Goal: Transaction & Acquisition: Purchase product/service

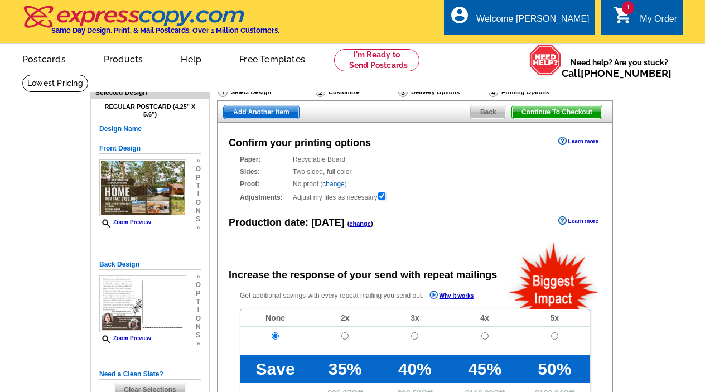
radio input "false"
click at [485, 114] on span "Back" at bounding box center [488, 111] width 35 height 13
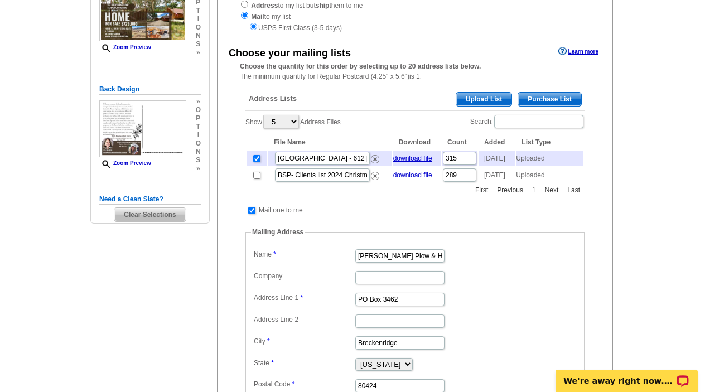
scroll to position [184, 0]
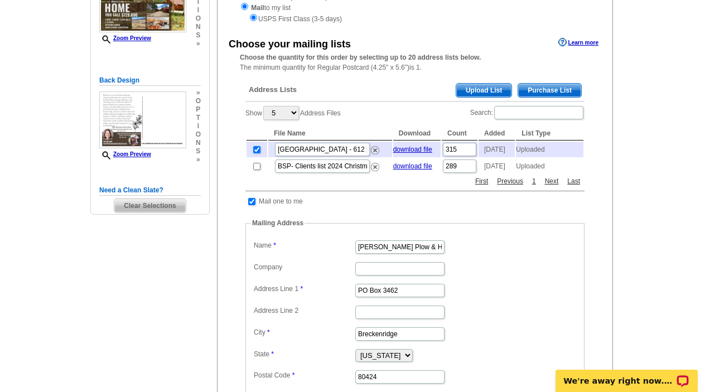
click at [482, 86] on span "Upload List" at bounding box center [483, 90] width 55 height 13
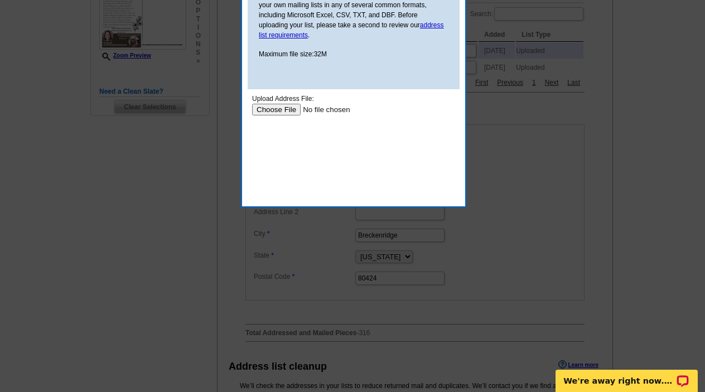
scroll to position [290, 0]
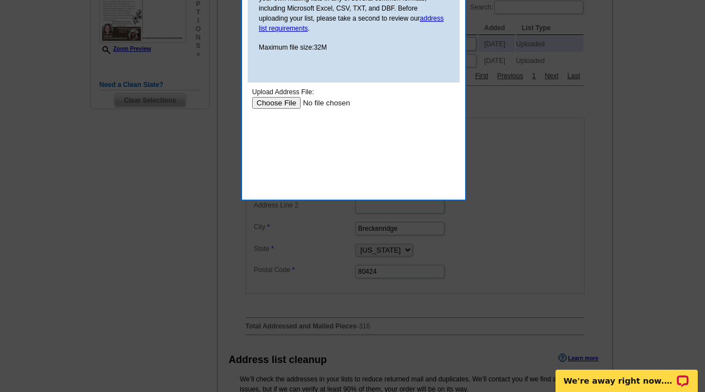
click at [285, 101] on input "file" at bounding box center [322, 103] width 141 height 12
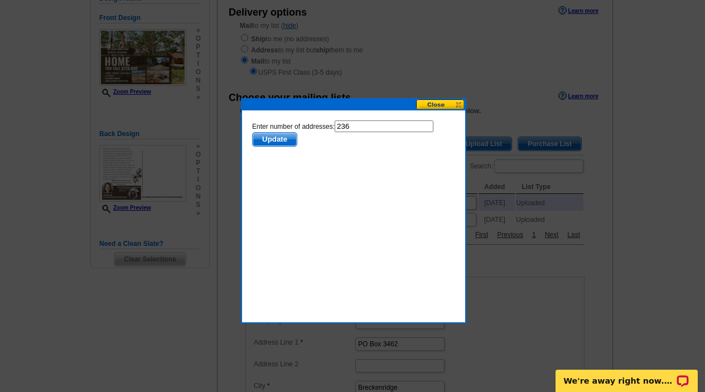
scroll to position [180, 0]
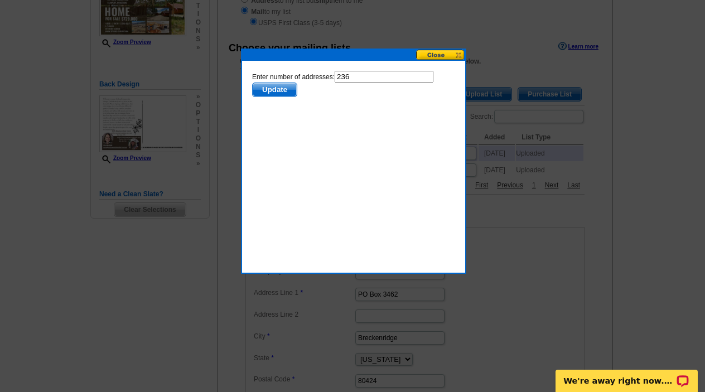
click at [354, 75] on input "236" at bounding box center [384, 77] width 99 height 12
type input "235"
click at [273, 85] on span "Update" at bounding box center [275, 89] width 44 height 13
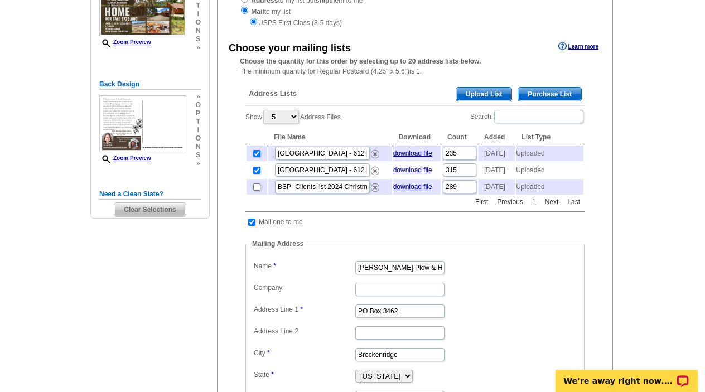
click at [255, 170] on input "checkbox" at bounding box center [256, 170] width 7 height 7
checkbox input "false"
click at [498, 89] on span "Upload List" at bounding box center [483, 94] width 55 height 13
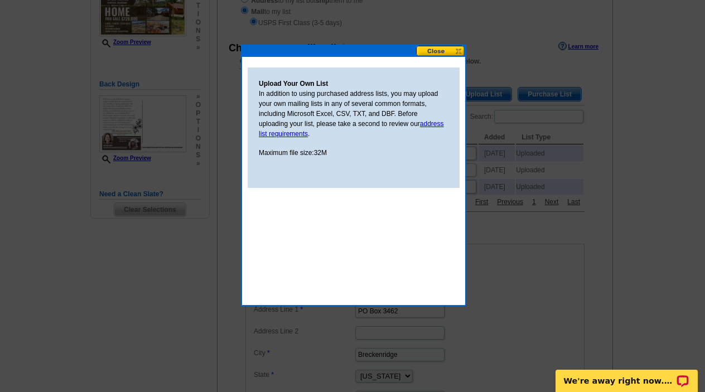
click at [444, 46] on button at bounding box center [440, 51] width 49 height 11
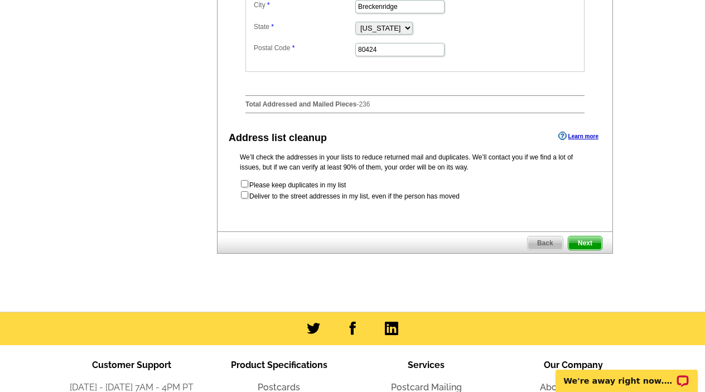
scroll to position [594, 0]
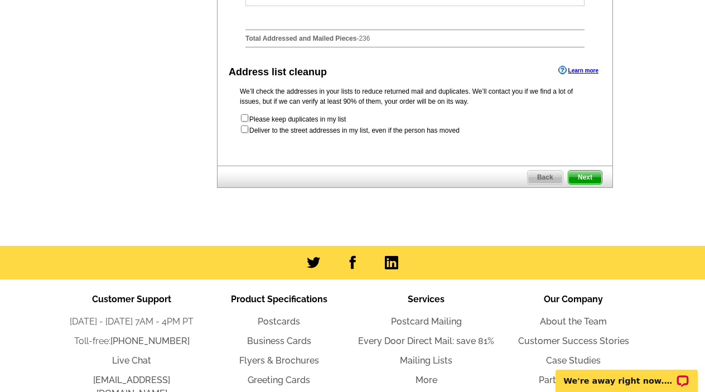
click at [597, 180] on span "Next" at bounding box center [585, 177] width 33 height 13
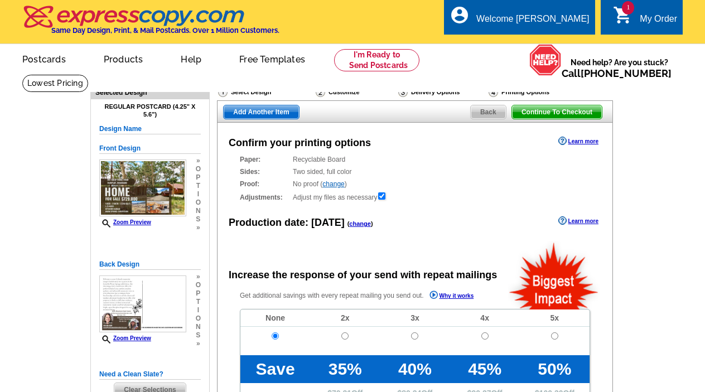
radio input "false"
click at [583, 107] on span "Continue To Checkout" at bounding box center [557, 111] width 90 height 13
